Goal: Task Accomplishment & Management: Use online tool/utility

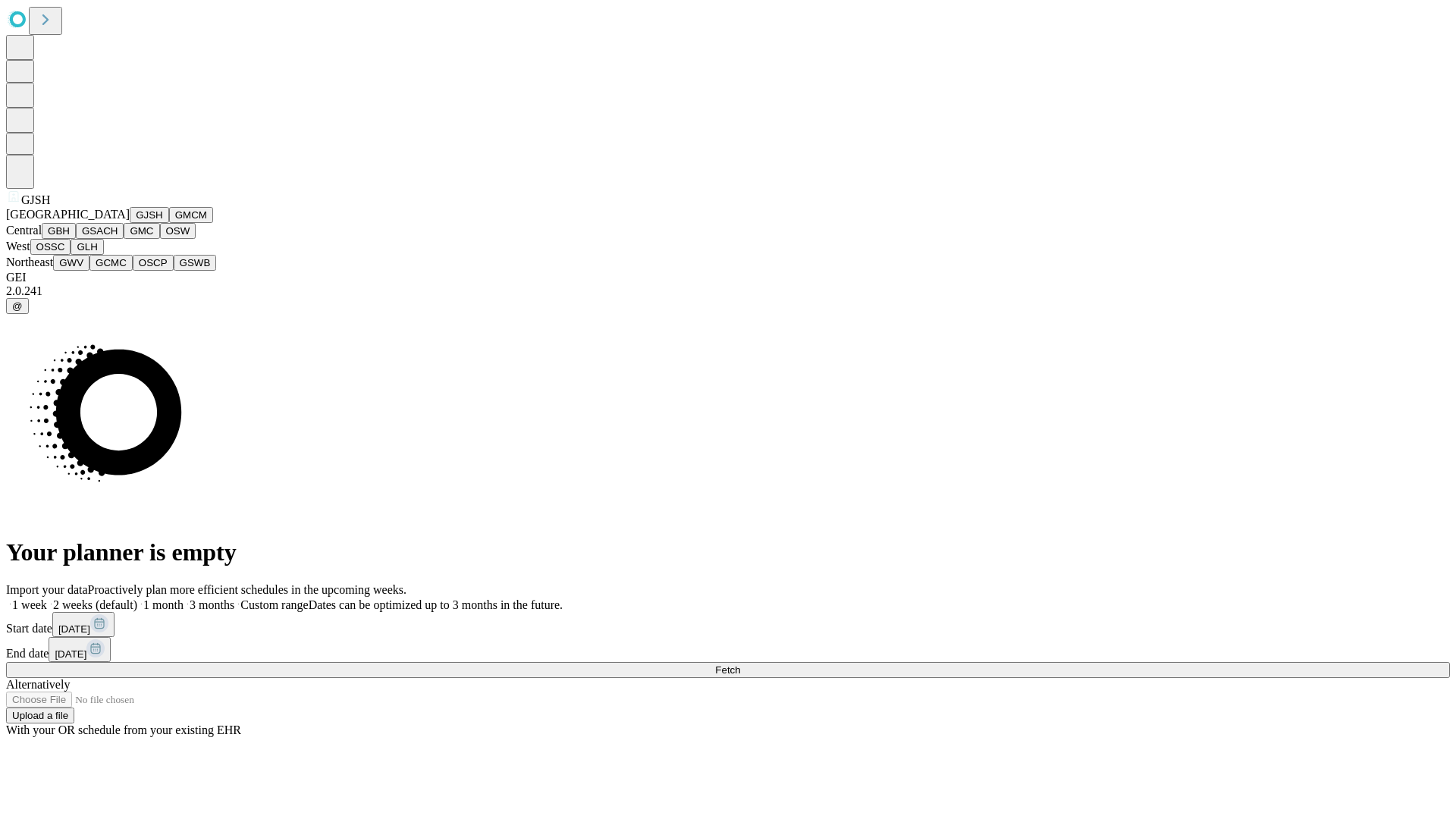
click at [130, 223] on button "GJSH" at bounding box center [149, 215] width 39 height 16
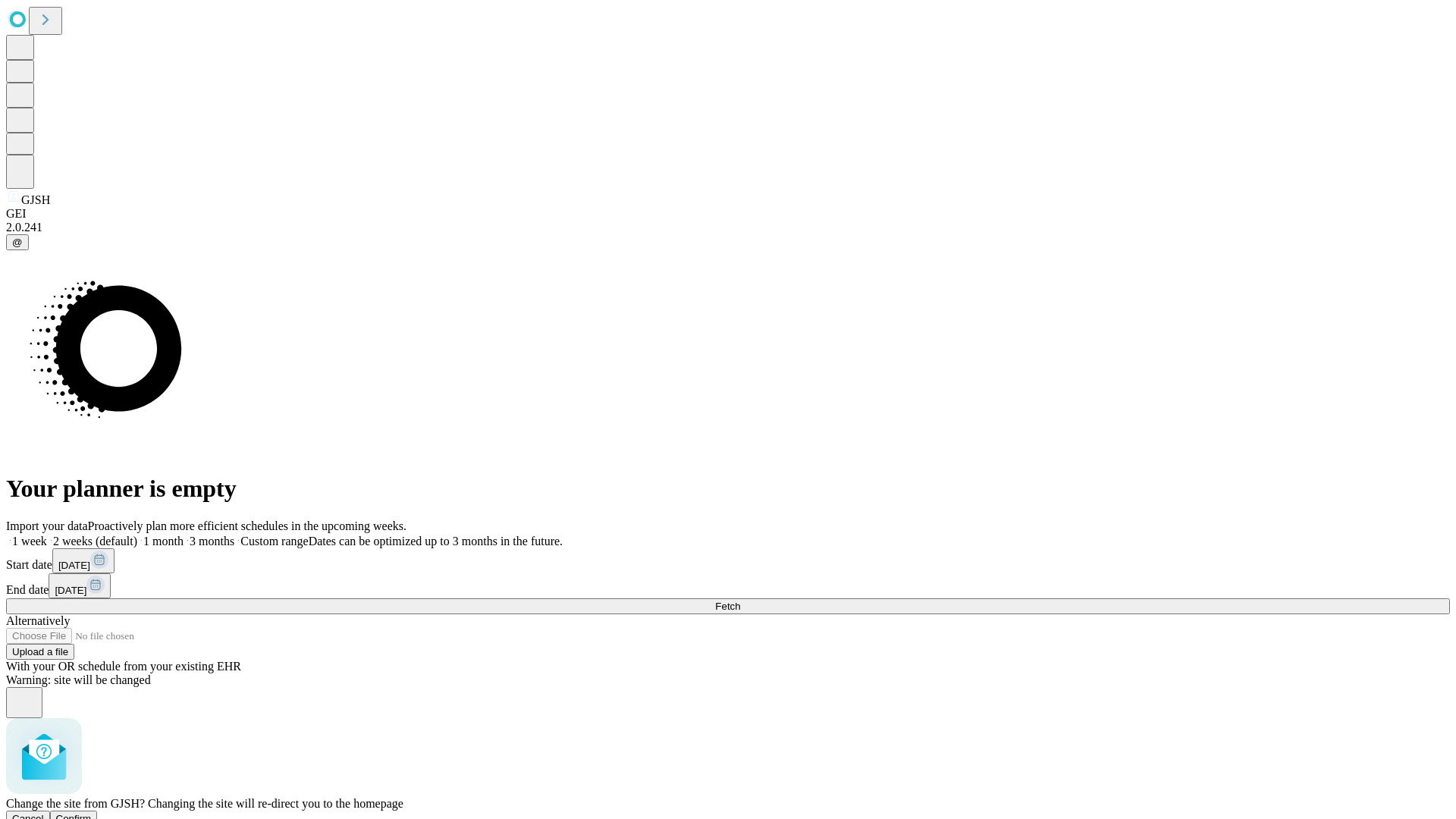
click at [92, 813] on span "Confirm" at bounding box center [74, 818] width 36 height 11
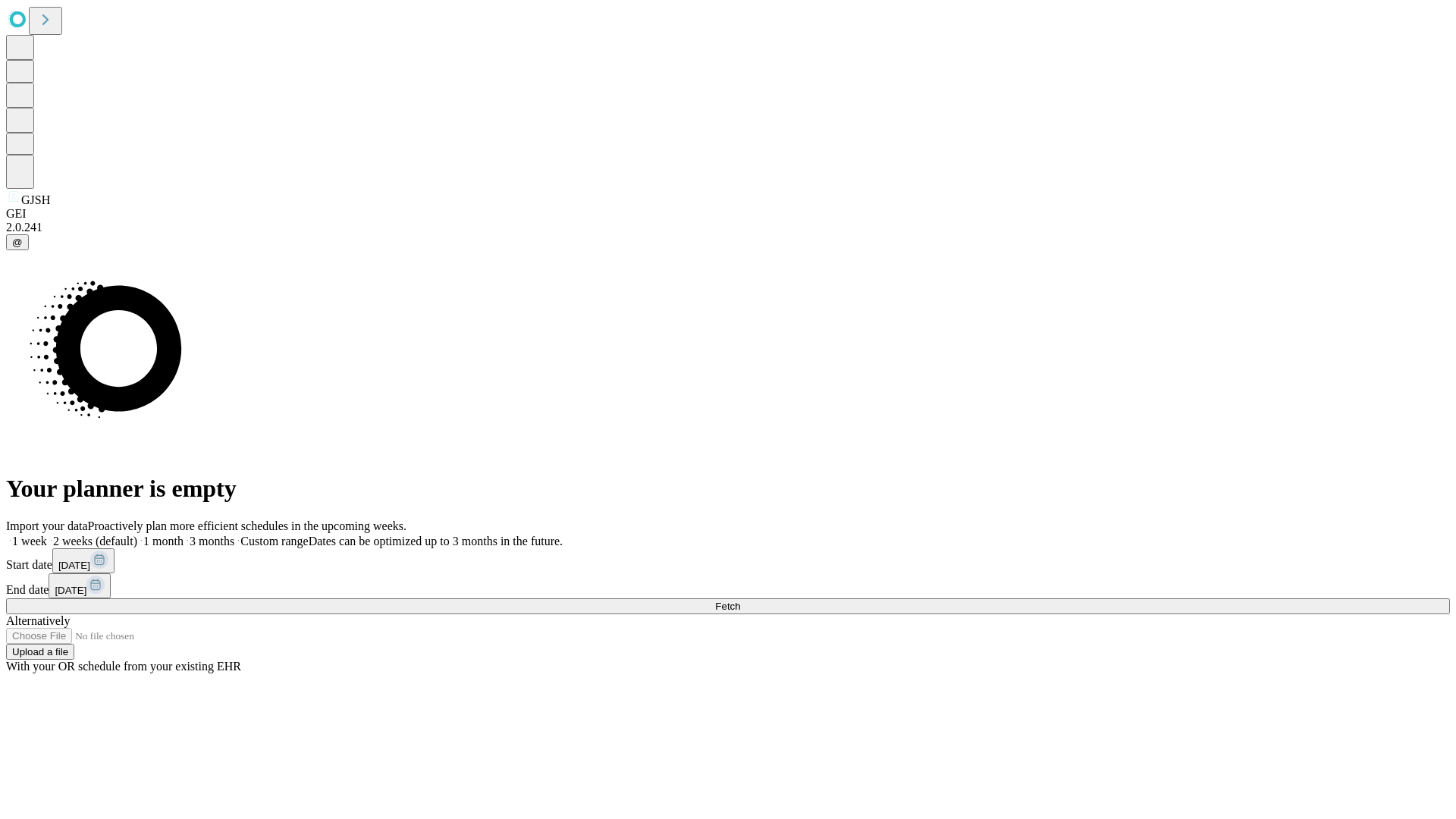
click at [137, 535] on label "2 weeks (default)" at bounding box center [92, 541] width 90 height 13
click at [740, 601] on span "Fetch" at bounding box center [727, 606] width 25 height 11
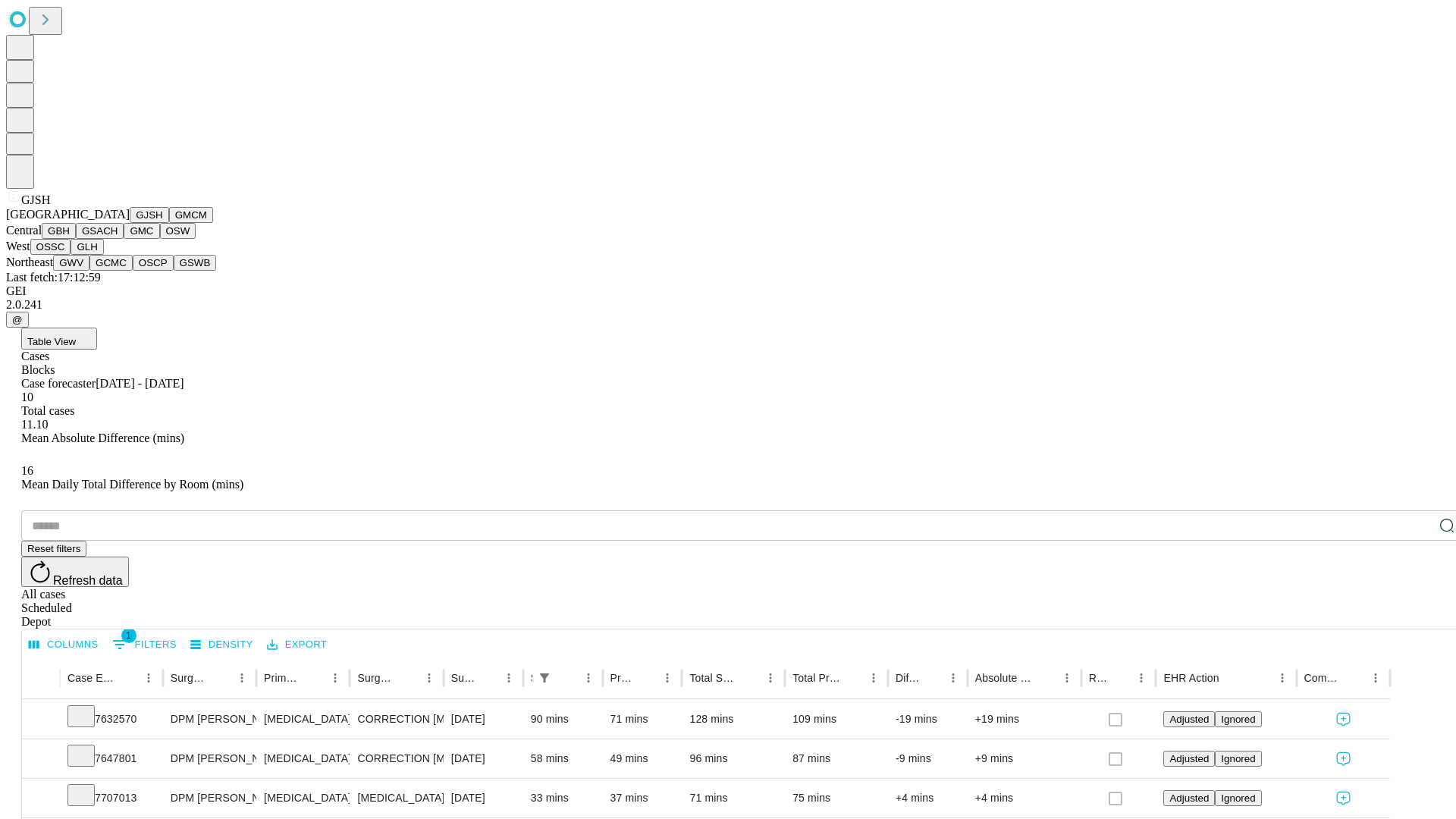
click at [169, 223] on button "GMCM" at bounding box center [191, 215] width 44 height 16
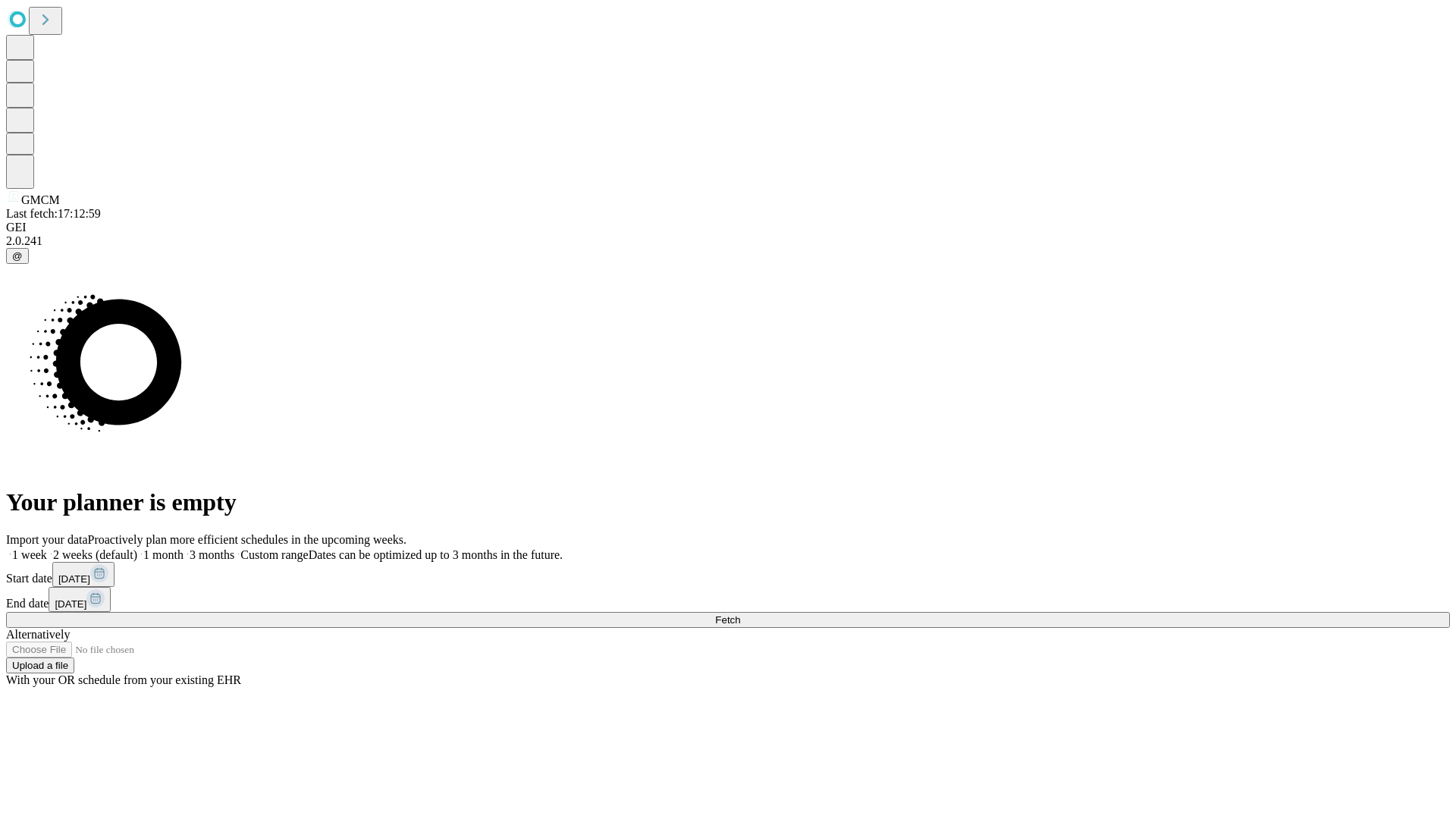
click at [137, 548] on label "2 weeks (default)" at bounding box center [92, 554] width 90 height 13
click at [740, 614] on span "Fetch" at bounding box center [727, 619] width 25 height 11
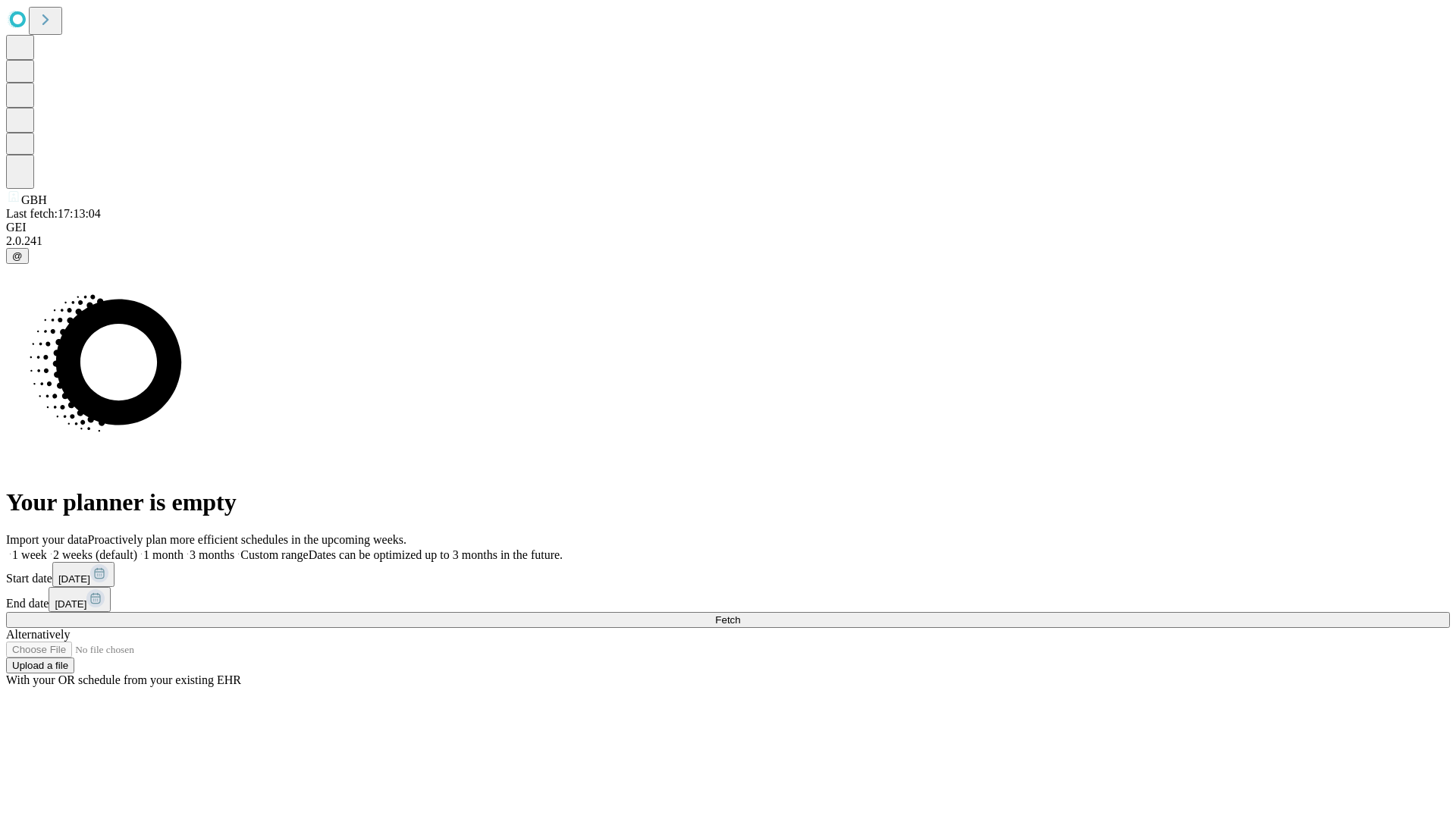
click at [137, 548] on label "2 weeks (default)" at bounding box center [92, 554] width 90 height 13
click at [740, 614] on span "Fetch" at bounding box center [727, 619] width 25 height 11
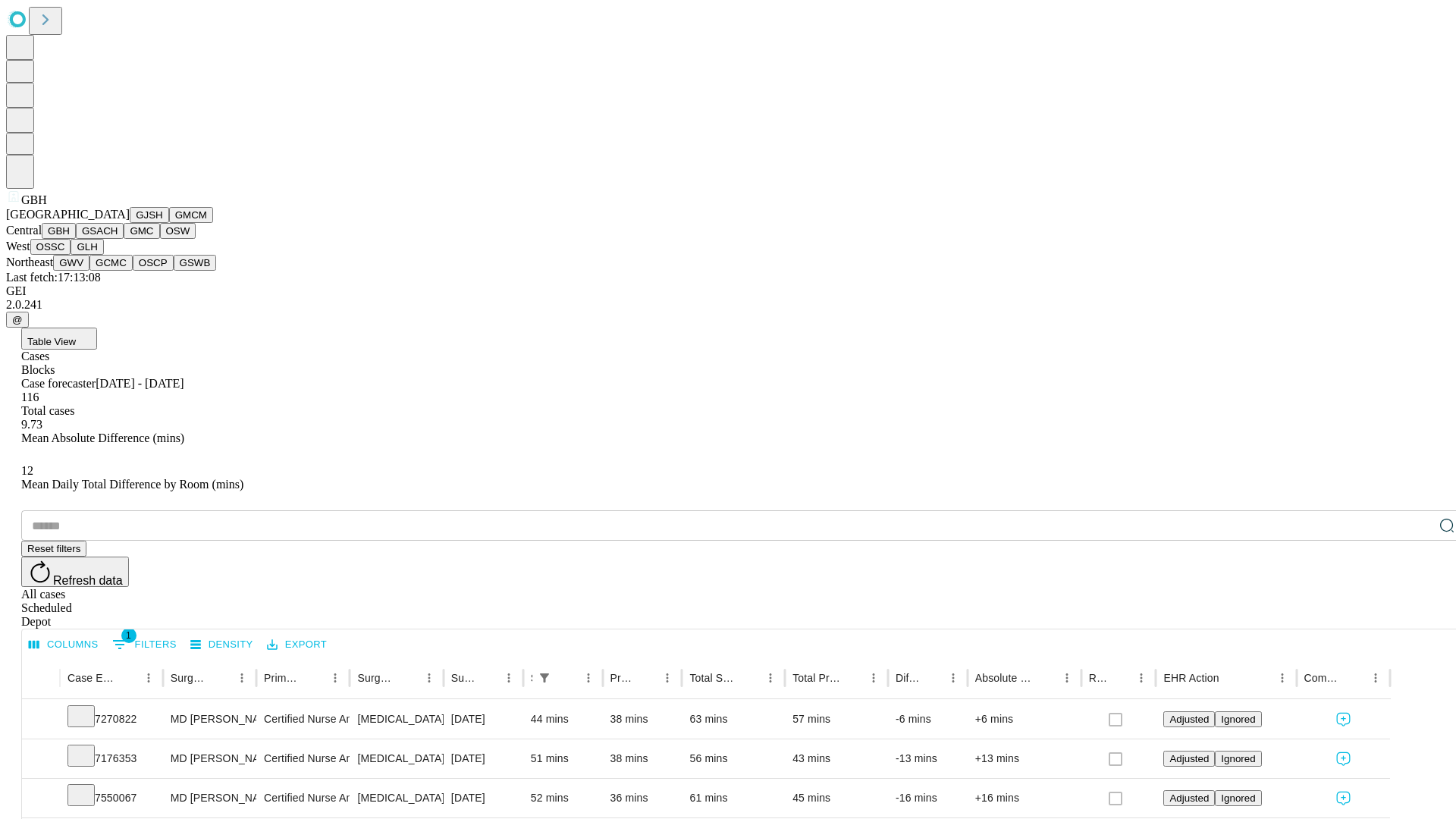
click at [118, 239] on button "GSACH" at bounding box center [100, 231] width 48 height 16
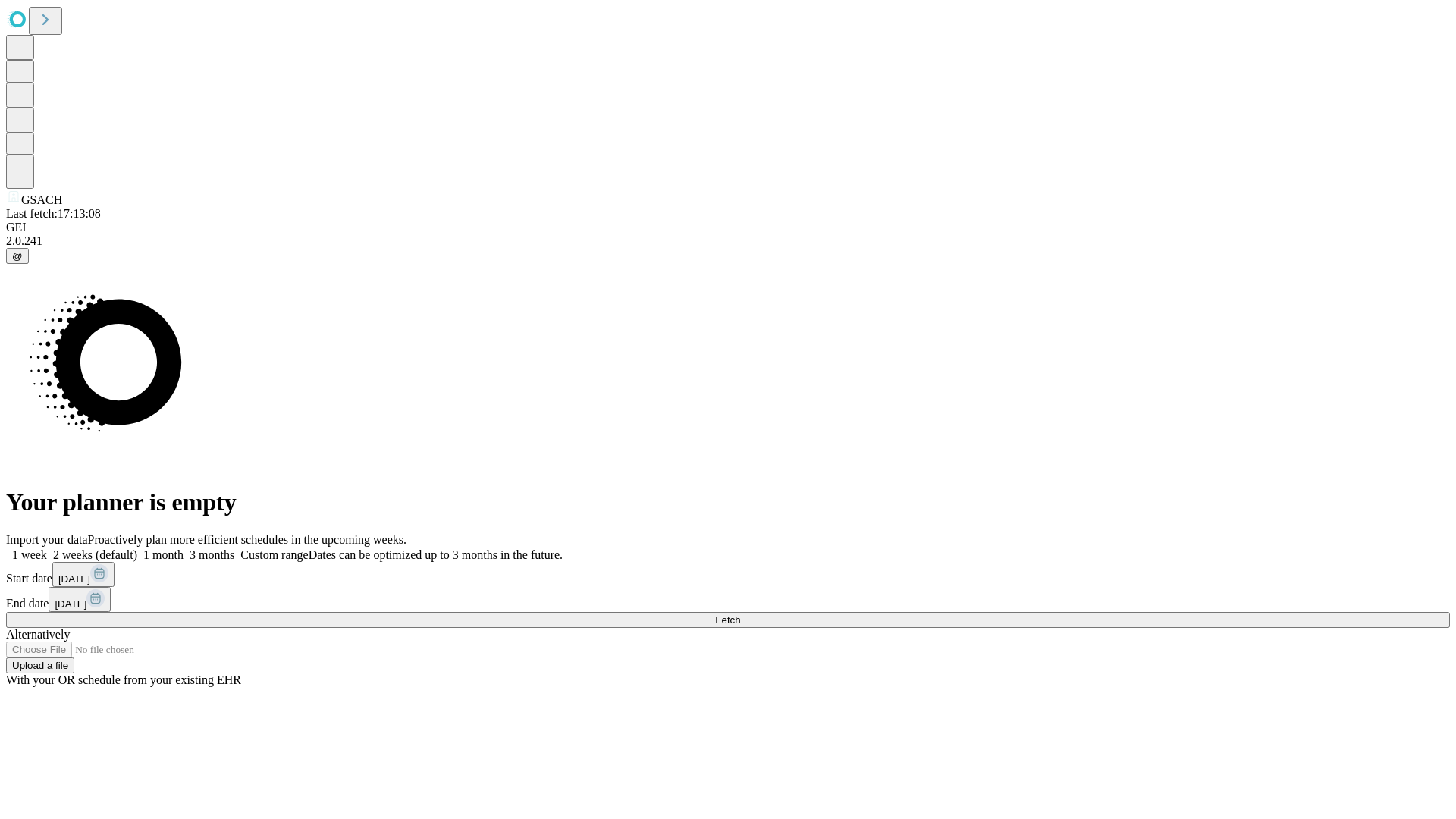
click at [137, 548] on label "2 weeks (default)" at bounding box center [92, 554] width 90 height 13
click at [740, 614] on span "Fetch" at bounding box center [727, 619] width 25 height 11
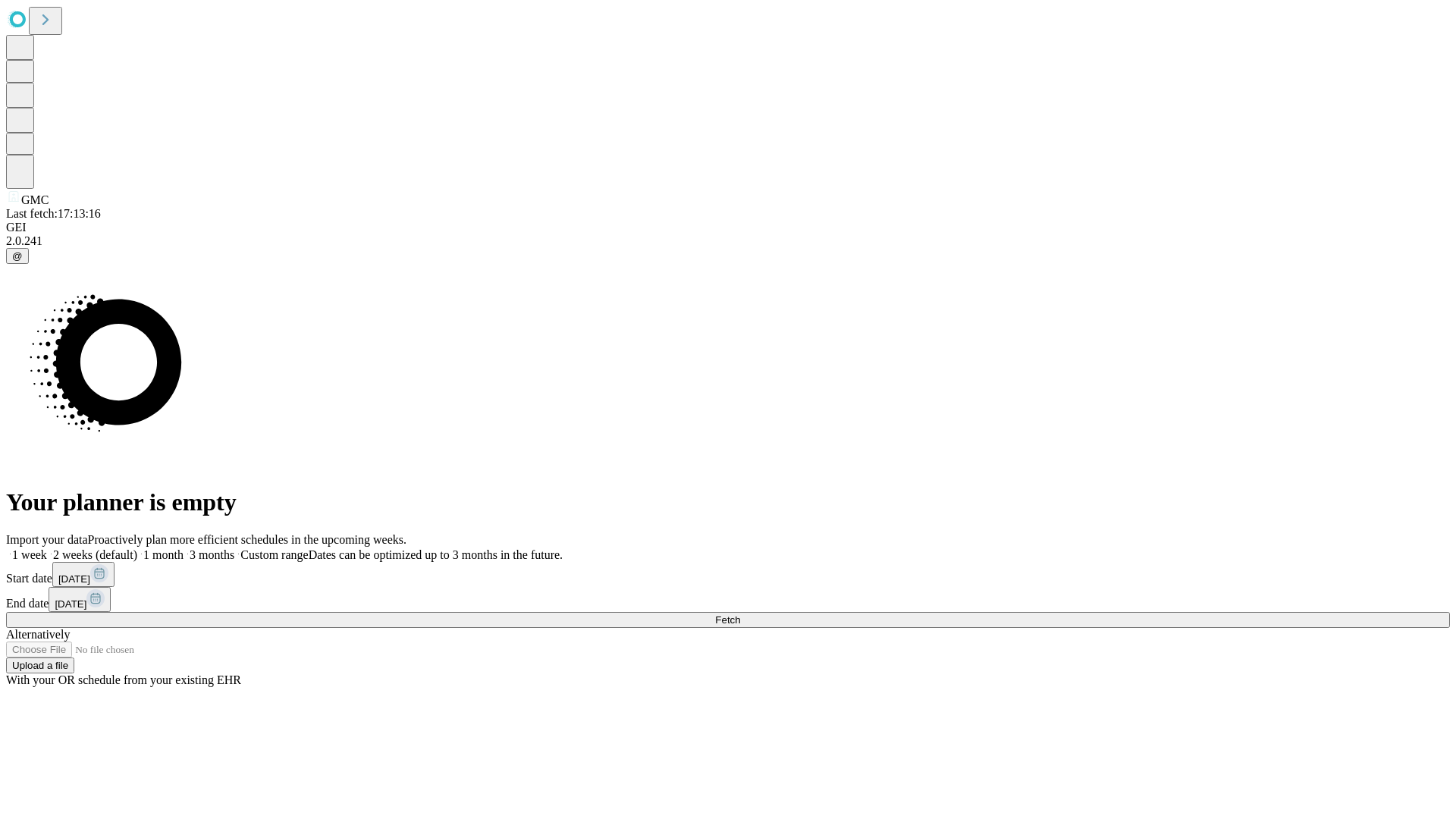
click at [137, 548] on label "2 weeks (default)" at bounding box center [92, 554] width 90 height 13
click at [740, 614] on span "Fetch" at bounding box center [727, 619] width 25 height 11
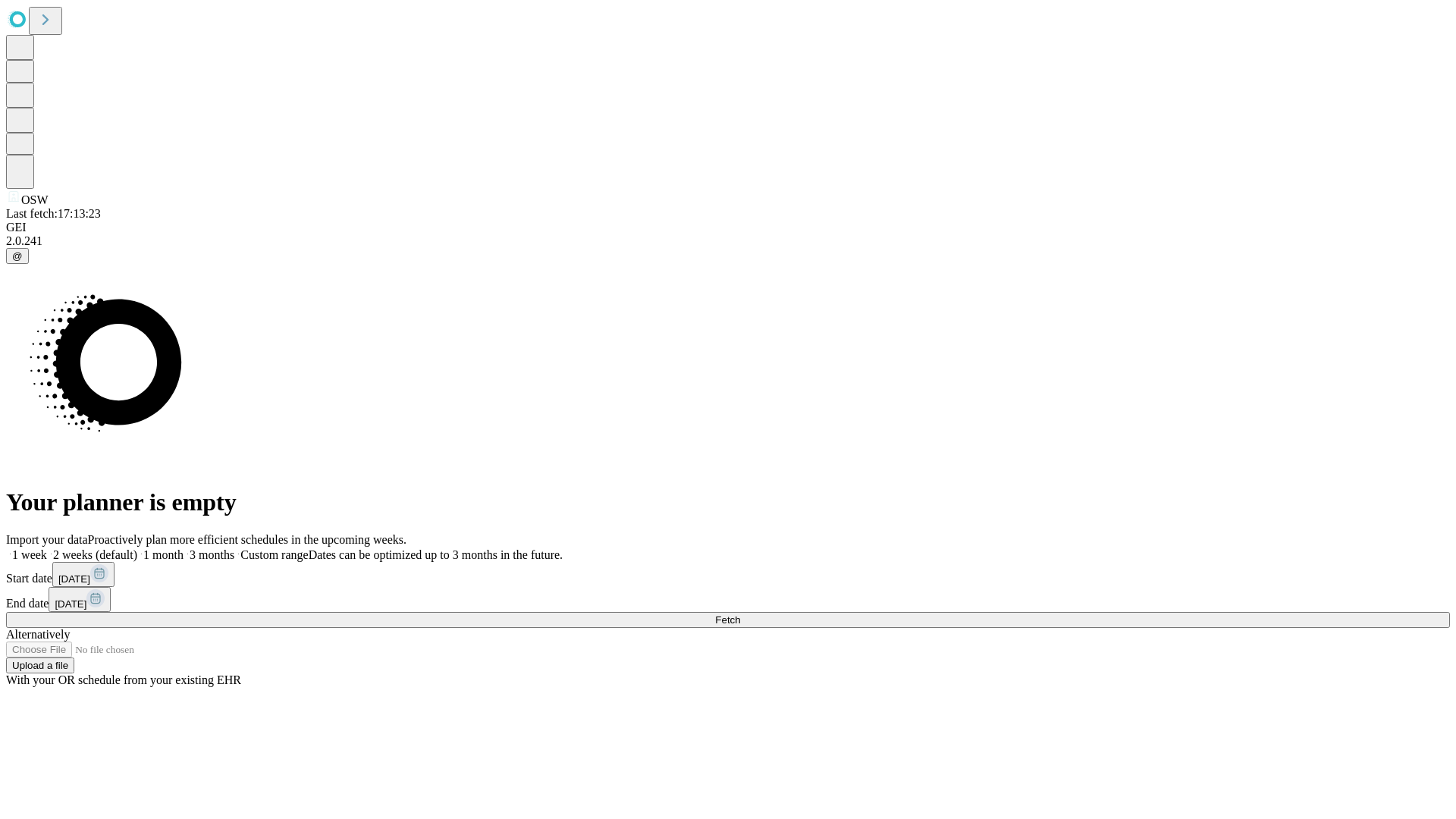
click at [137, 548] on label "2 weeks (default)" at bounding box center [92, 554] width 90 height 13
click at [740, 614] on span "Fetch" at bounding box center [727, 619] width 25 height 11
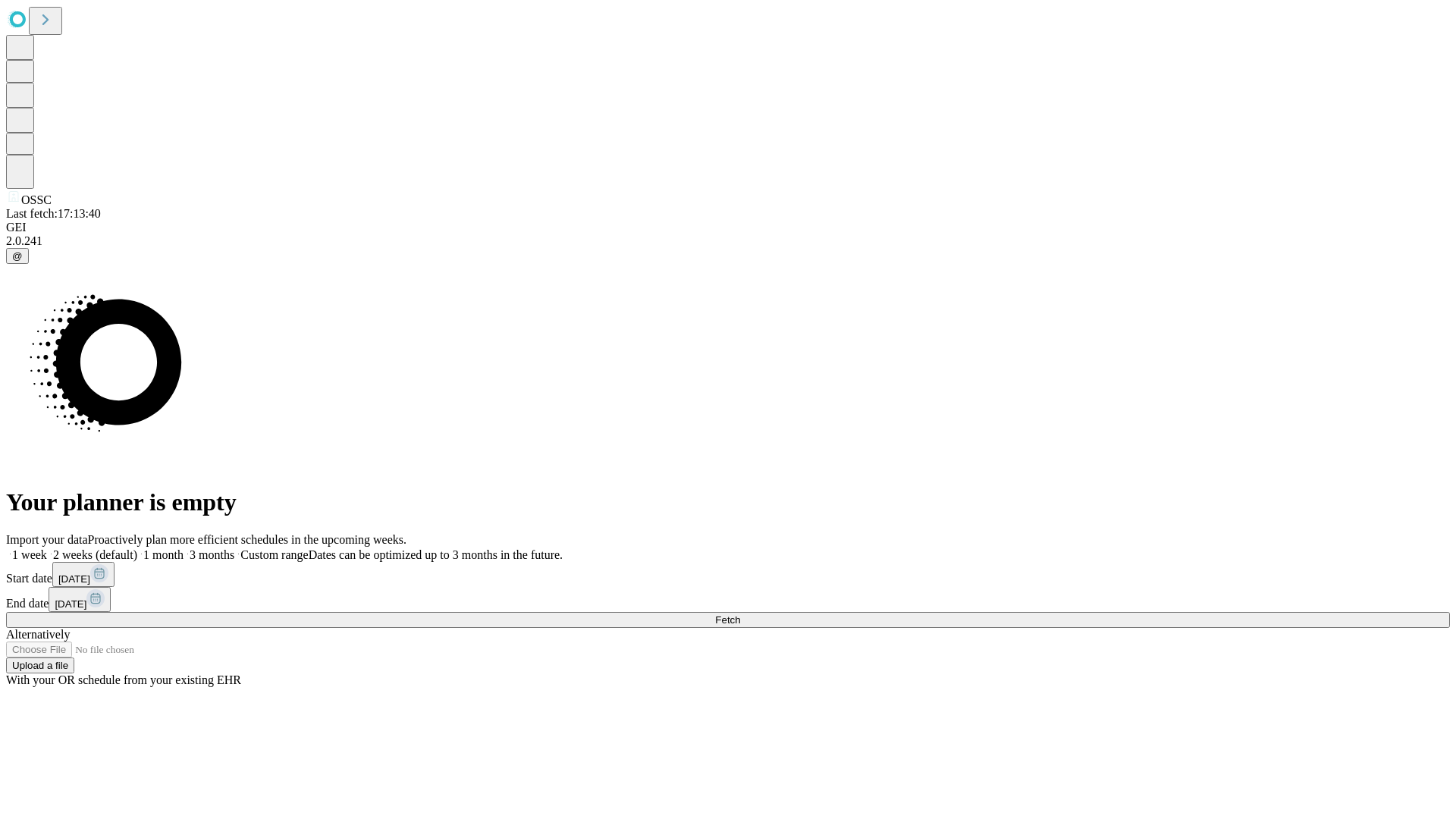
click at [137, 548] on label "2 weeks (default)" at bounding box center [92, 554] width 90 height 13
click at [740, 614] on span "Fetch" at bounding box center [727, 619] width 25 height 11
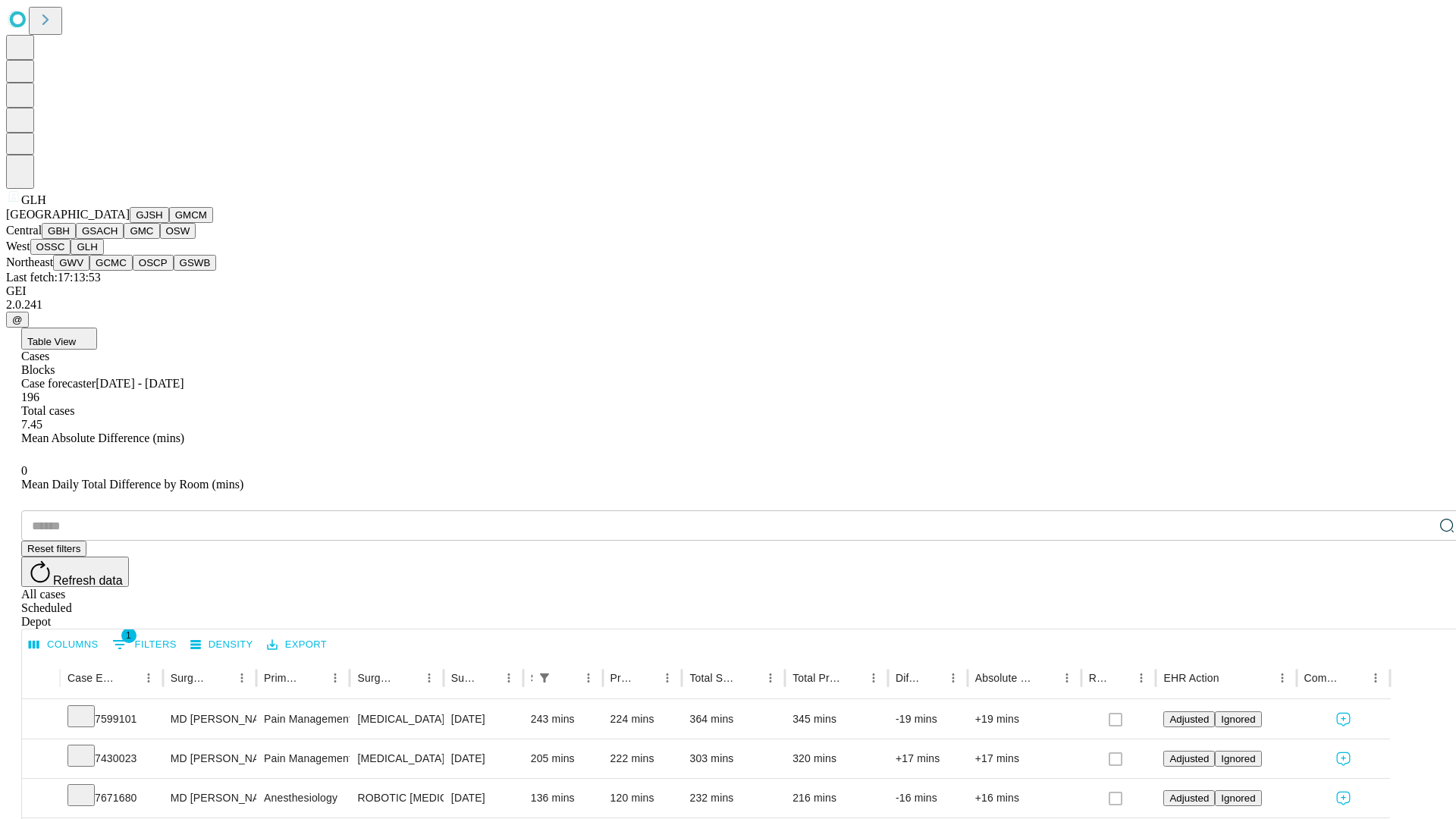
click at [89, 271] on button "GWV" at bounding box center [71, 263] width 36 height 16
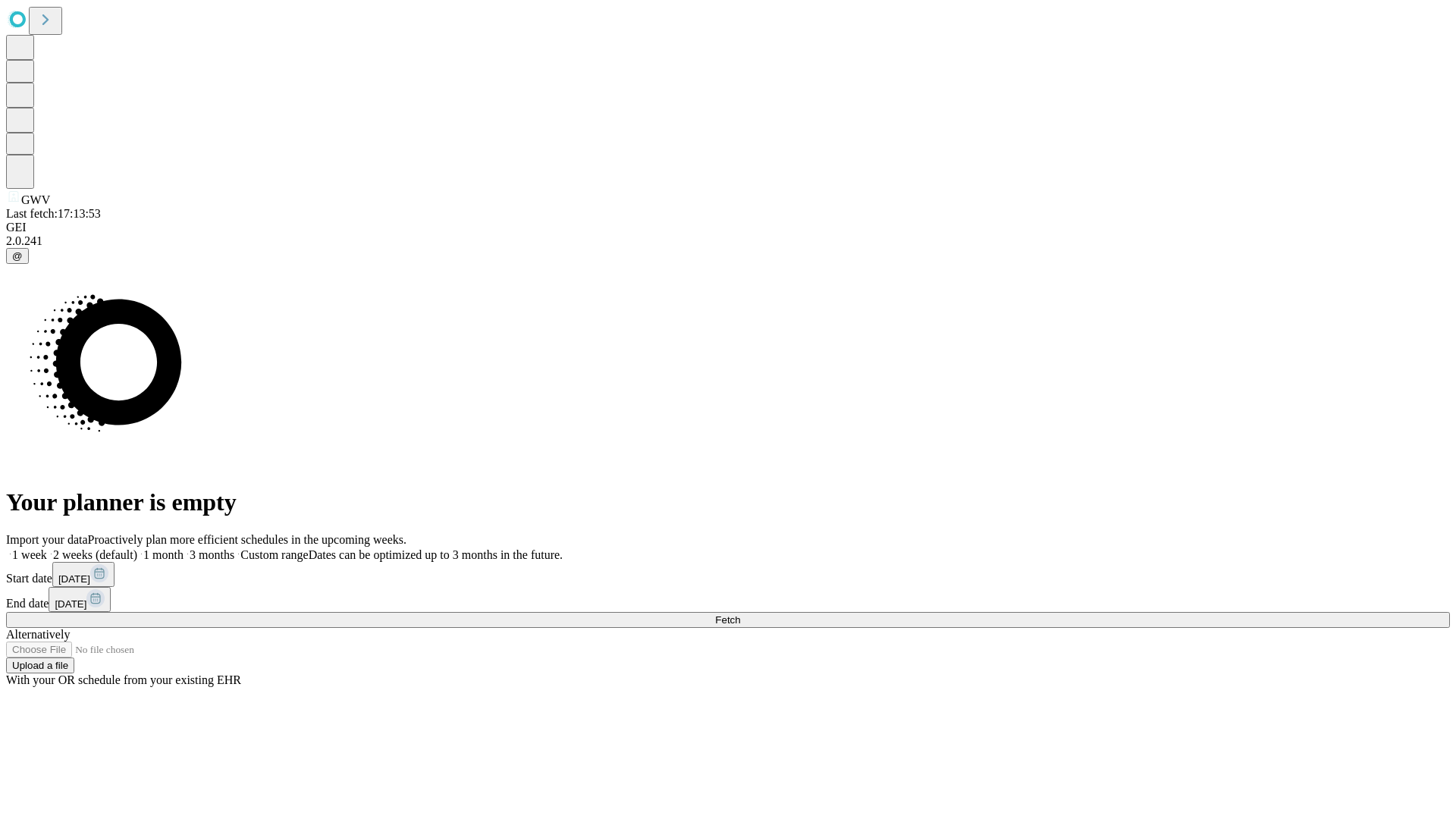
click at [137, 548] on label "2 weeks (default)" at bounding box center [92, 554] width 90 height 13
click at [740, 614] on span "Fetch" at bounding box center [727, 619] width 25 height 11
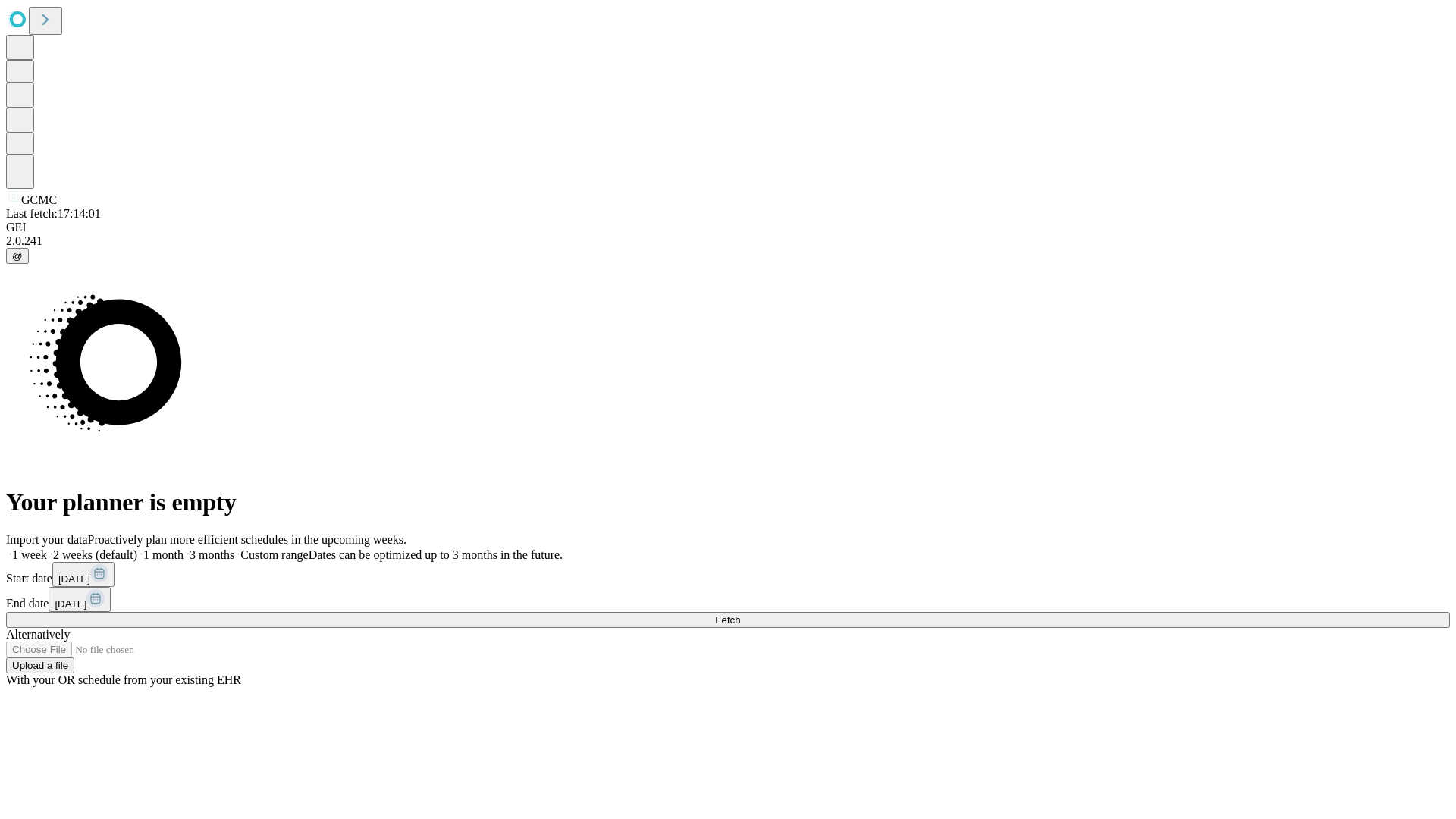
click at [137, 548] on label "2 weeks (default)" at bounding box center [92, 554] width 90 height 13
click at [740, 614] on span "Fetch" at bounding box center [727, 619] width 25 height 11
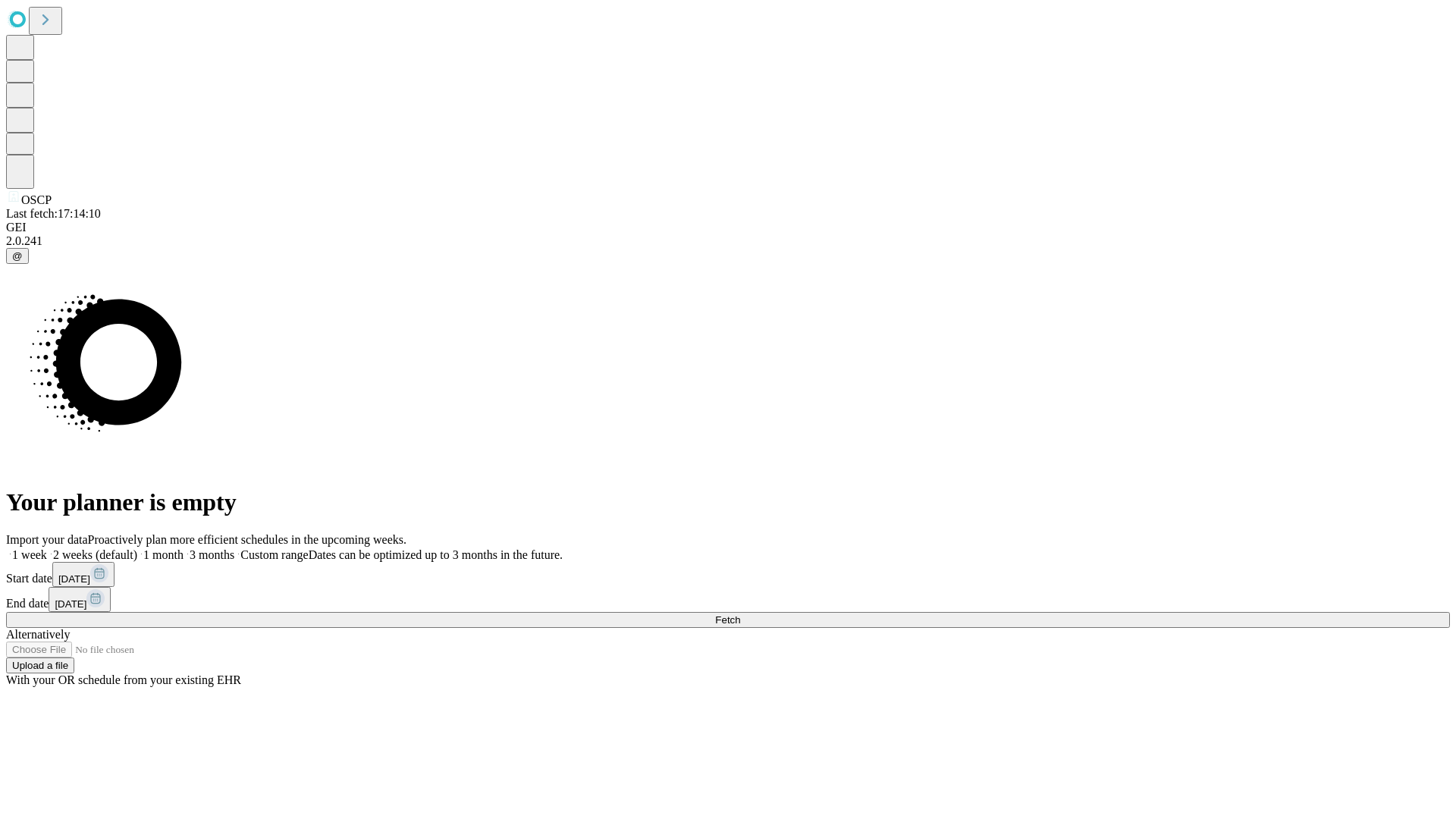
click at [137, 548] on label "2 weeks (default)" at bounding box center [92, 554] width 90 height 13
click at [740, 614] on span "Fetch" at bounding box center [727, 619] width 25 height 11
